Goal: Navigation & Orientation: Find specific page/section

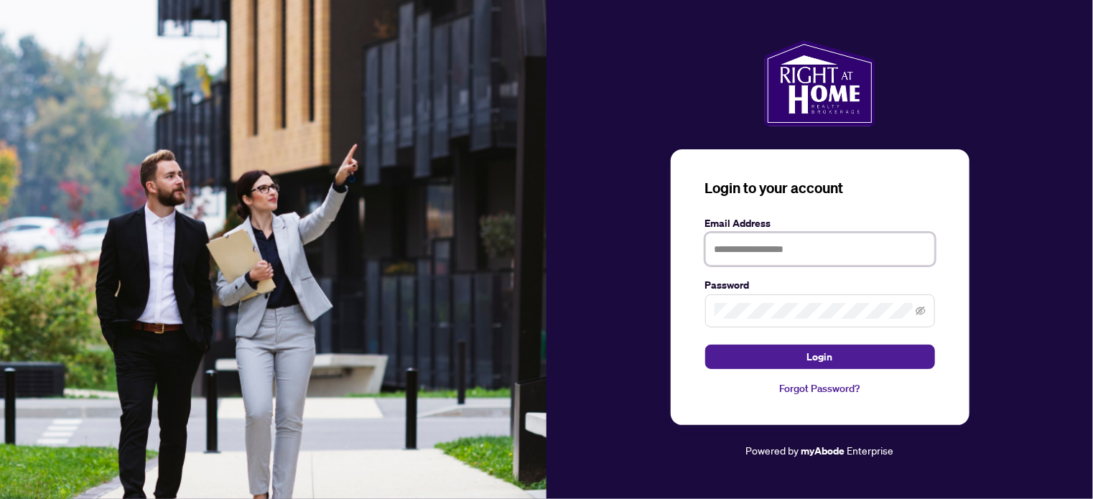
click at [815, 255] on input "text" at bounding box center [820, 249] width 230 height 33
type input "**********"
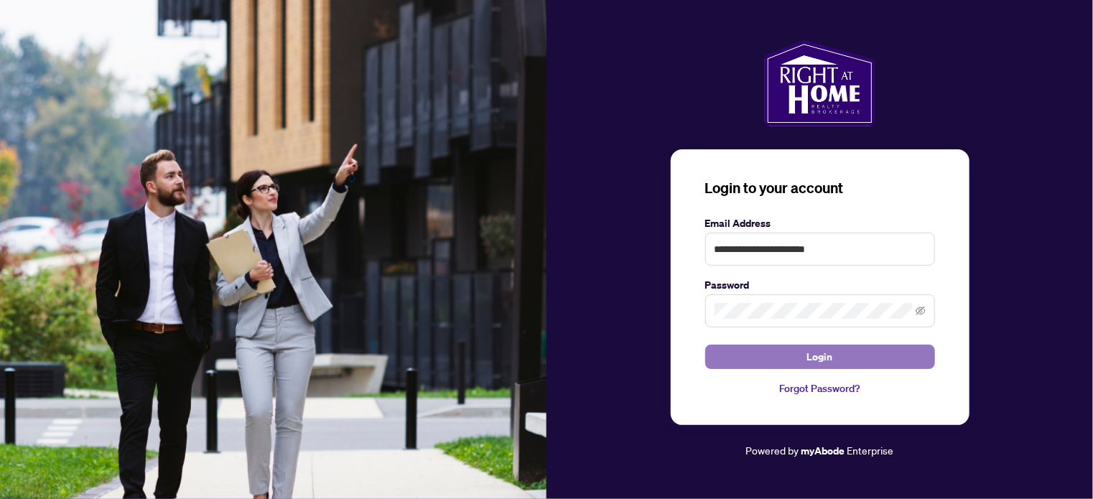
click at [839, 363] on button "Login" at bounding box center [820, 357] width 230 height 24
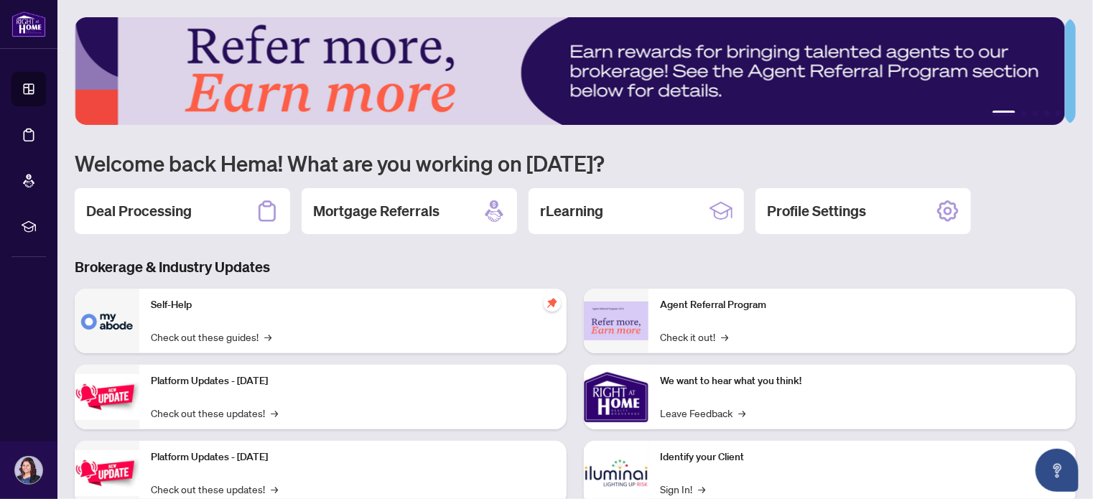
click at [888, 251] on div "1 2 3 4 5 Welcome back Hema! What are you working on today? Deal Processing Mor…" at bounding box center [575, 310] width 1001 height 586
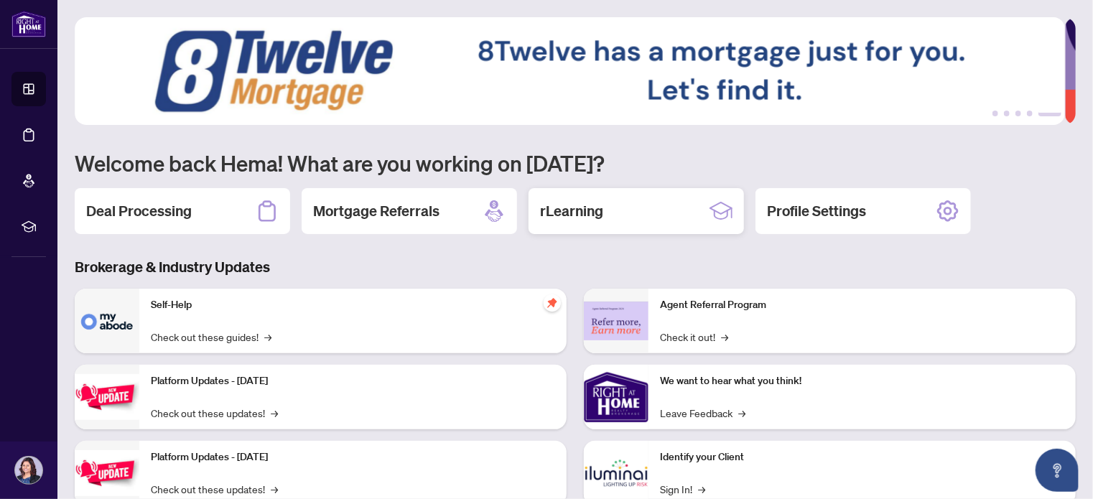
click at [646, 203] on div "rLearning" at bounding box center [636, 211] width 215 height 46
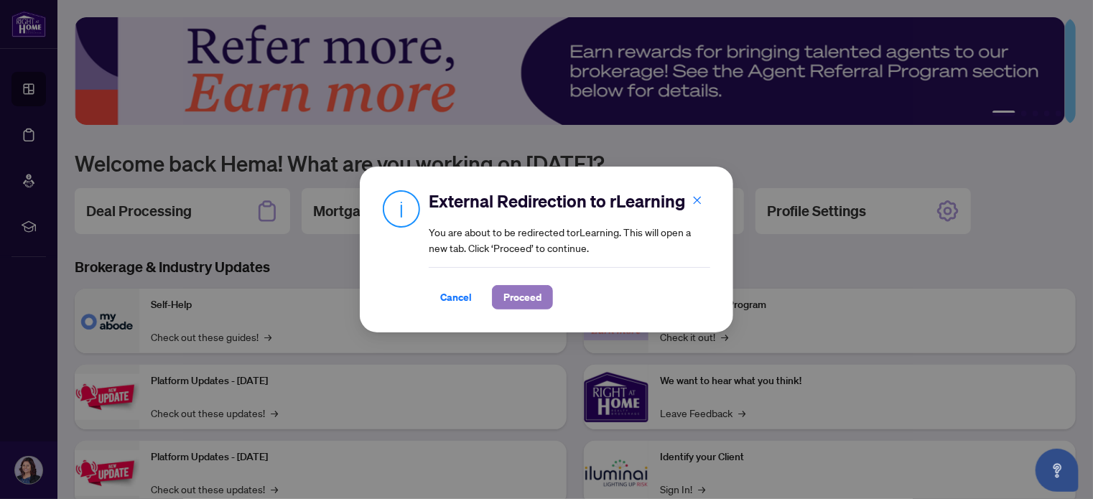
click at [529, 303] on span "Proceed" at bounding box center [522, 297] width 38 height 23
